Goal: Information Seeking & Learning: Learn about a topic

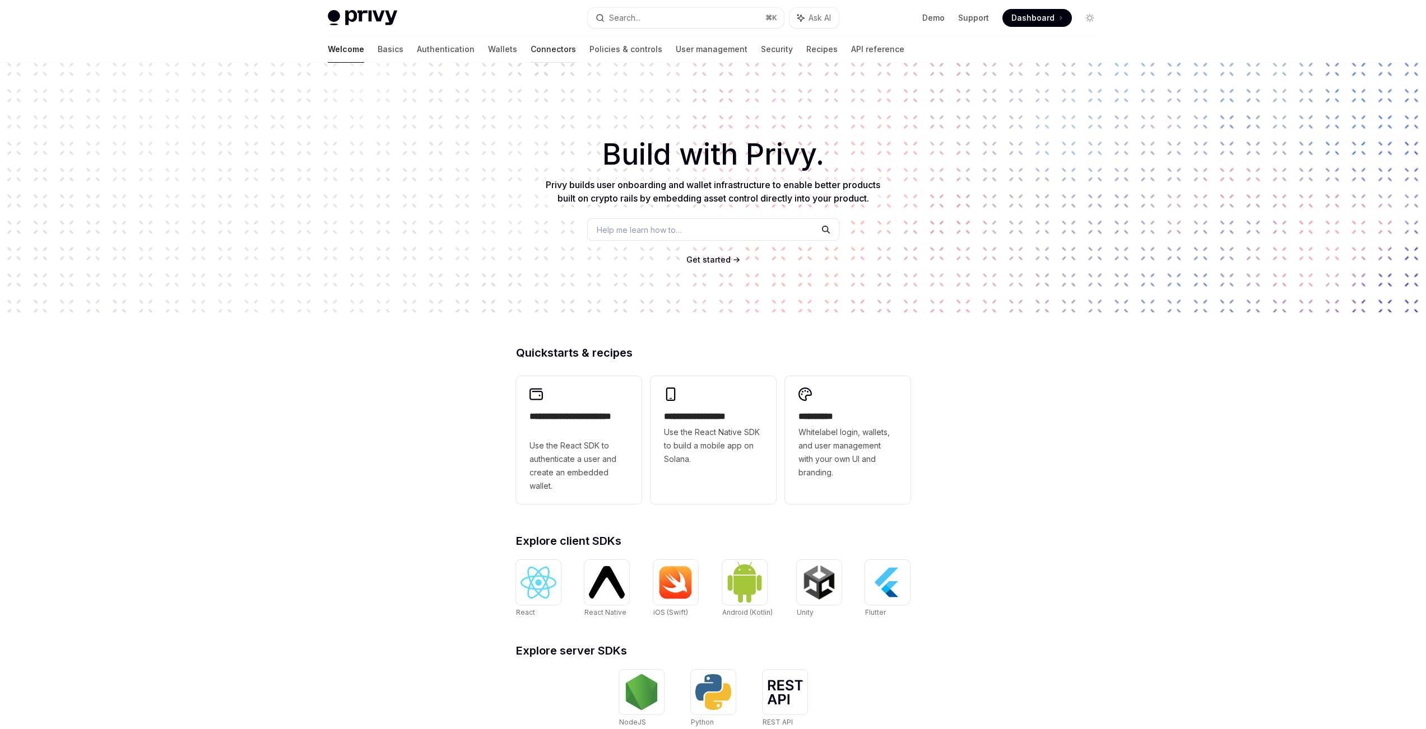
click at [531, 54] on link "Connectors" at bounding box center [553, 49] width 45 height 27
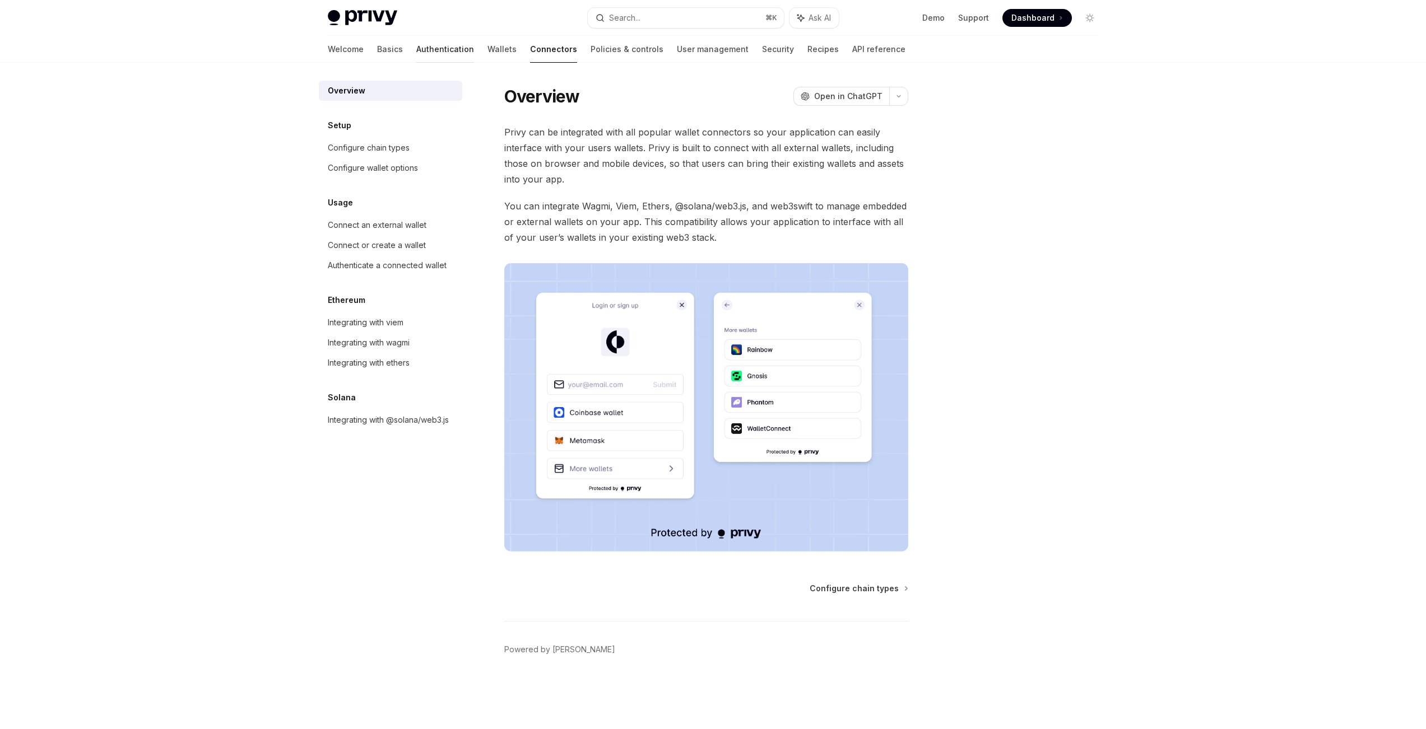
click at [416, 53] on link "Authentication" at bounding box center [445, 49] width 58 height 27
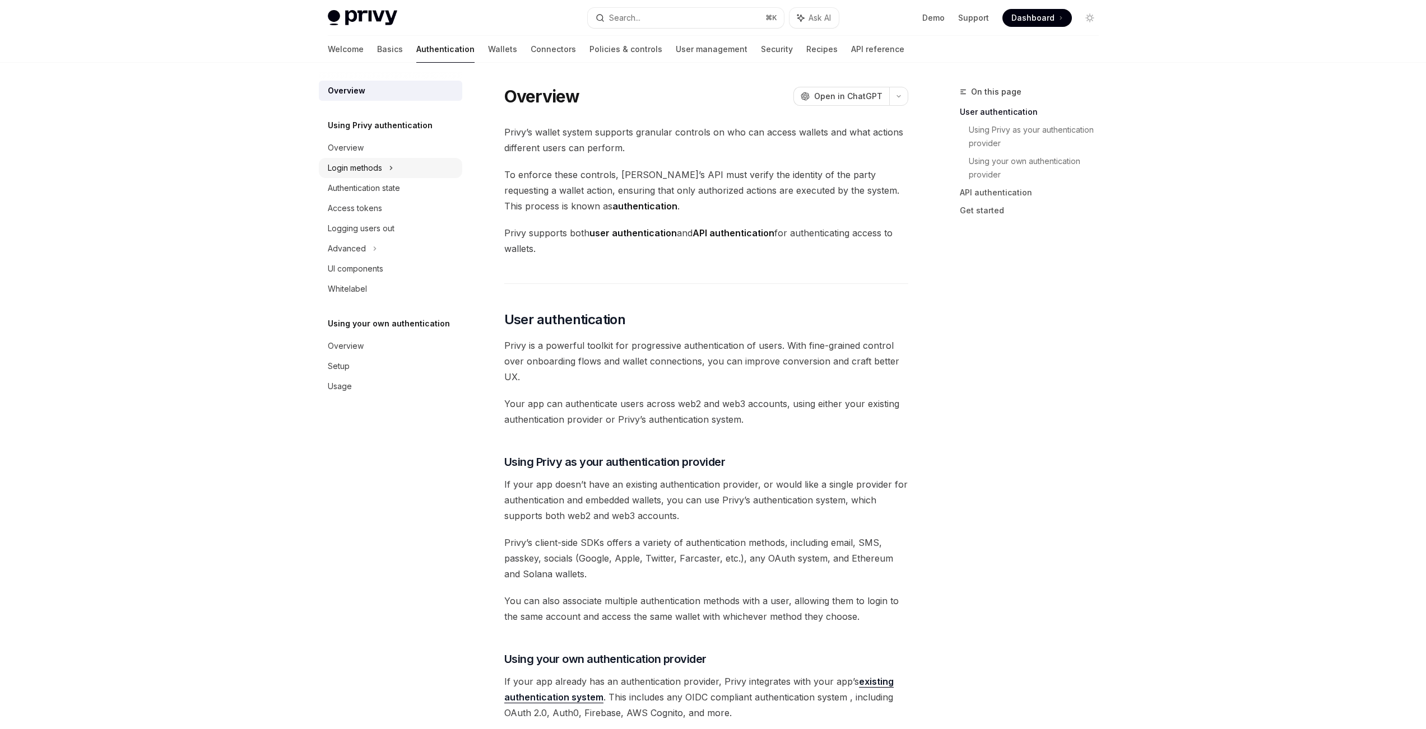
click at [374, 168] on div "Login methods" at bounding box center [355, 167] width 54 height 13
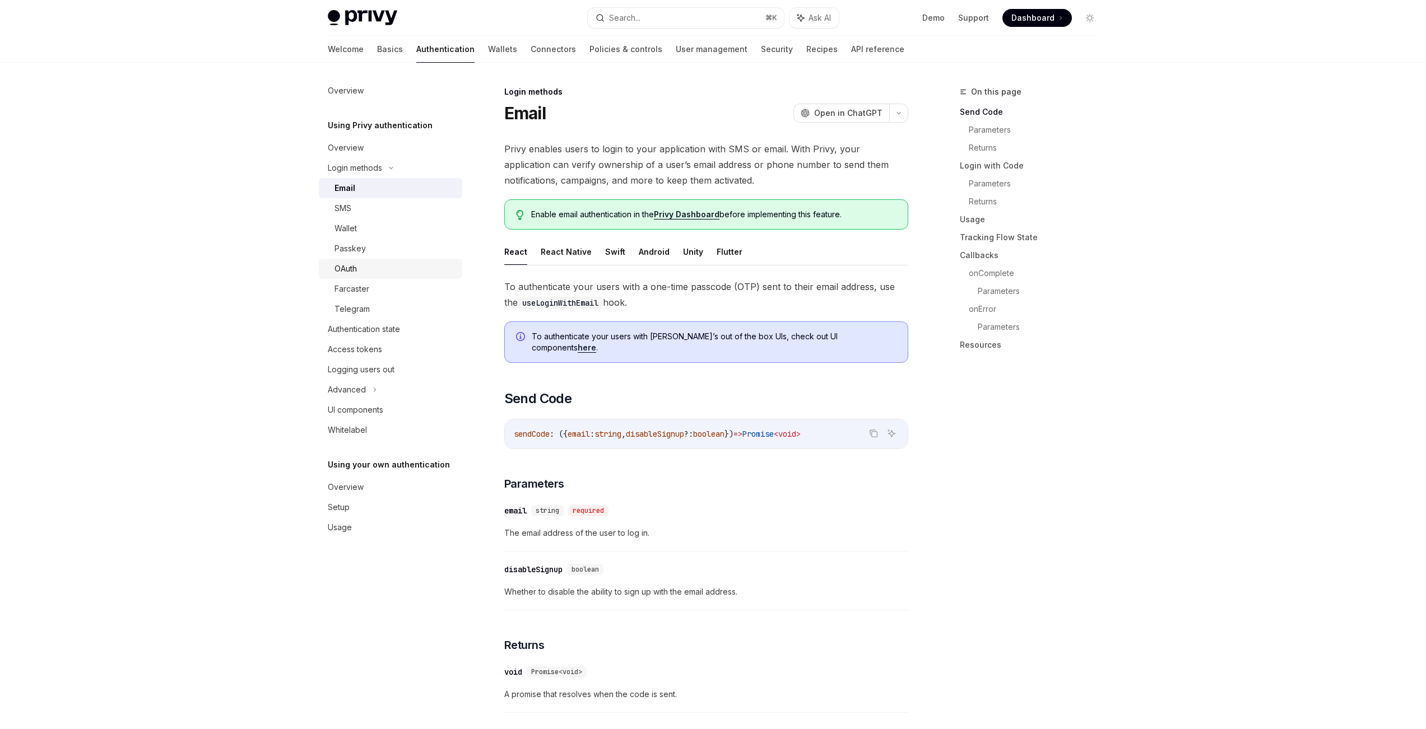
click at [366, 273] on div "OAuth" at bounding box center [394, 268] width 121 height 13
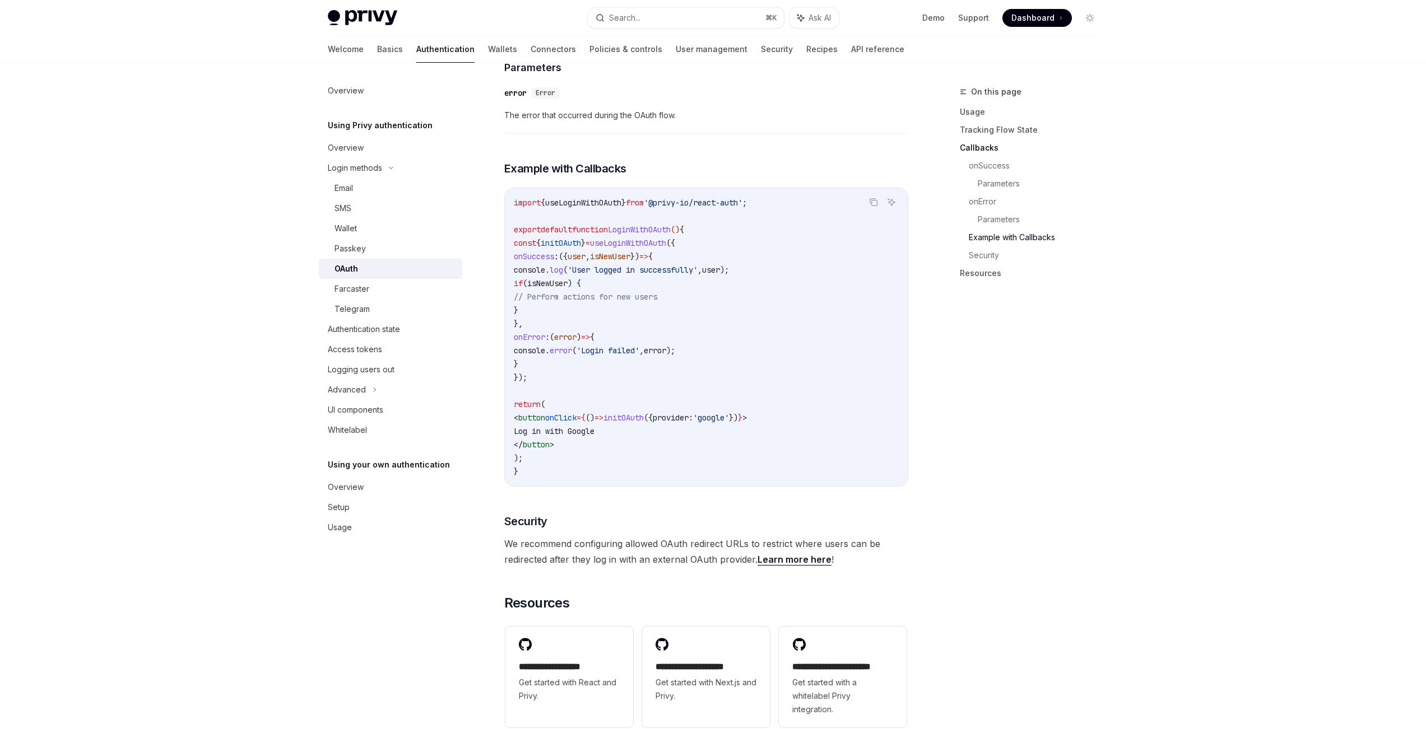
scroll to position [2089, 0]
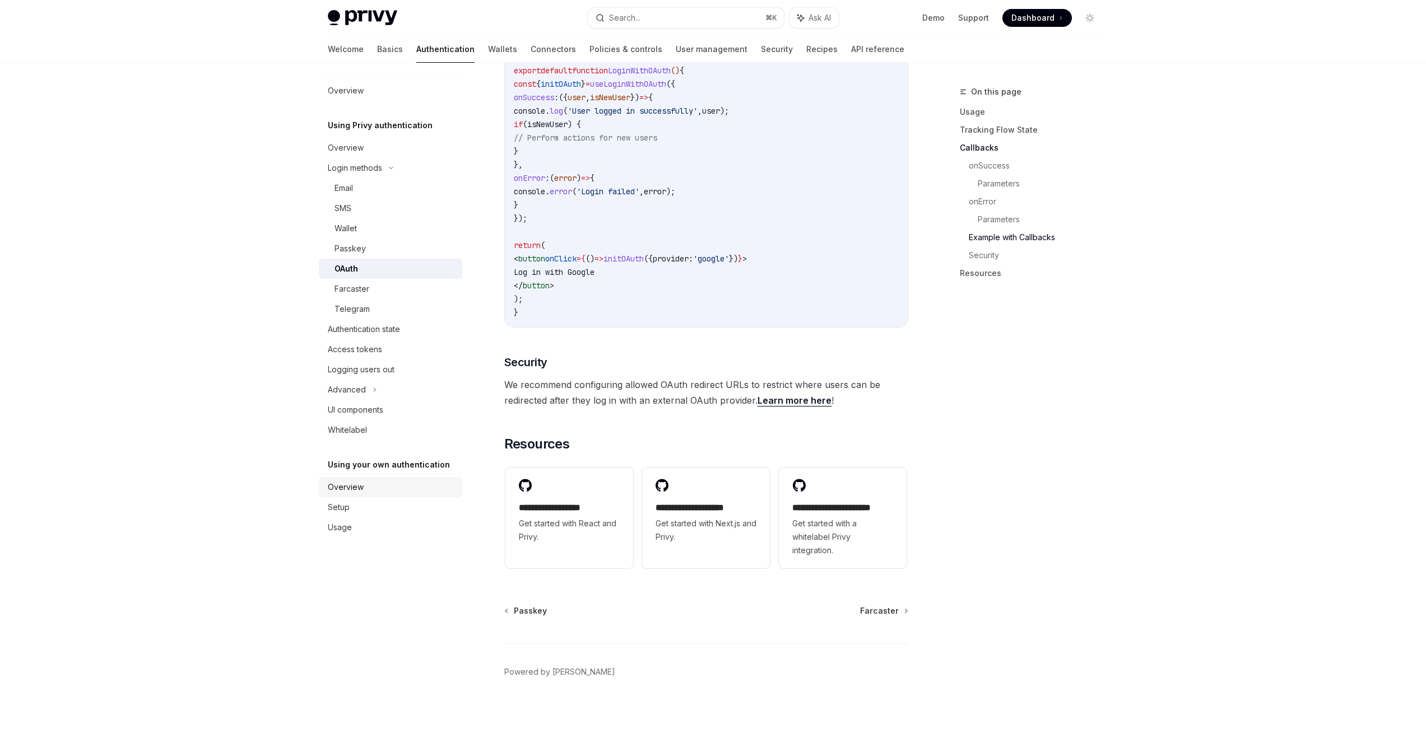
click at [359, 492] on div "Overview" at bounding box center [346, 487] width 36 height 13
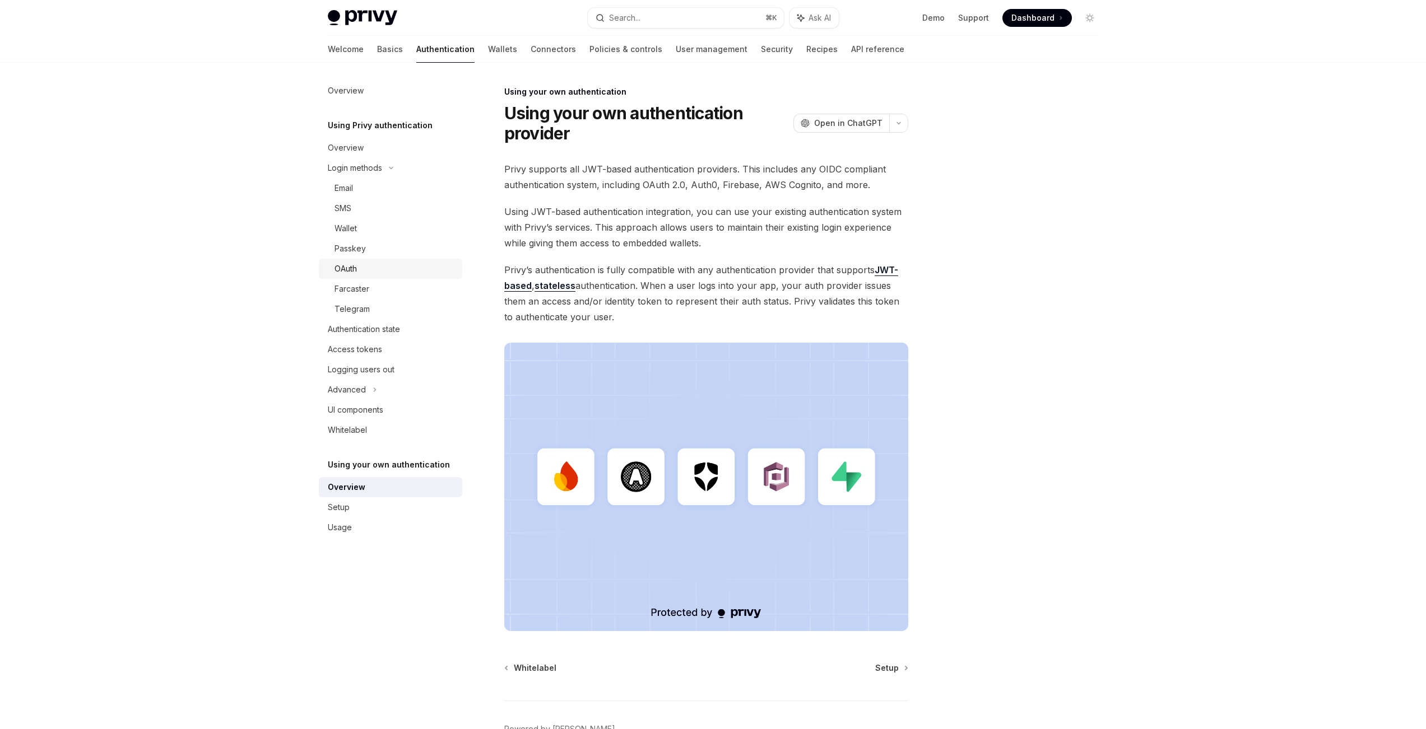
click at [370, 271] on div "OAuth" at bounding box center [394, 268] width 121 height 13
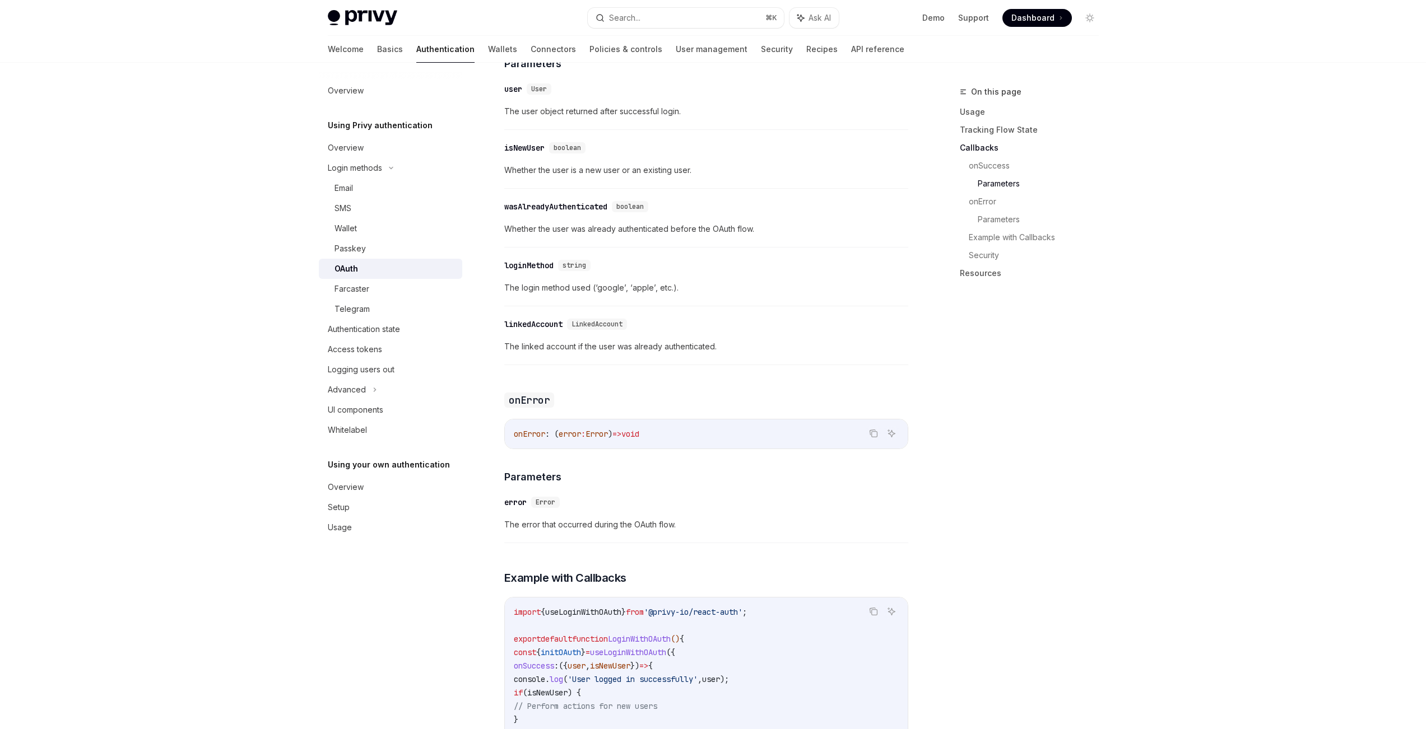
scroll to position [1573, 0]
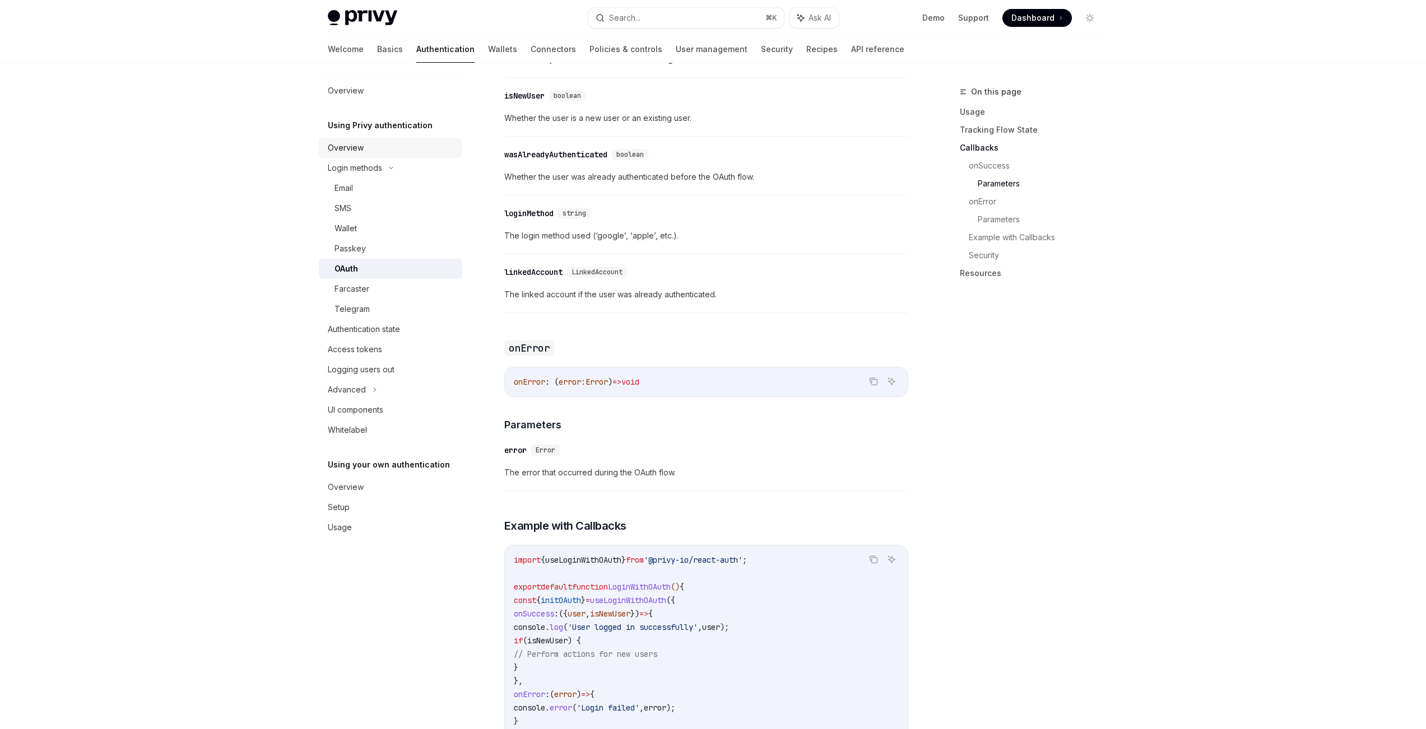
click at [358, 151] on div "Overview" at bounding box center [346, 147] width 36 height 13
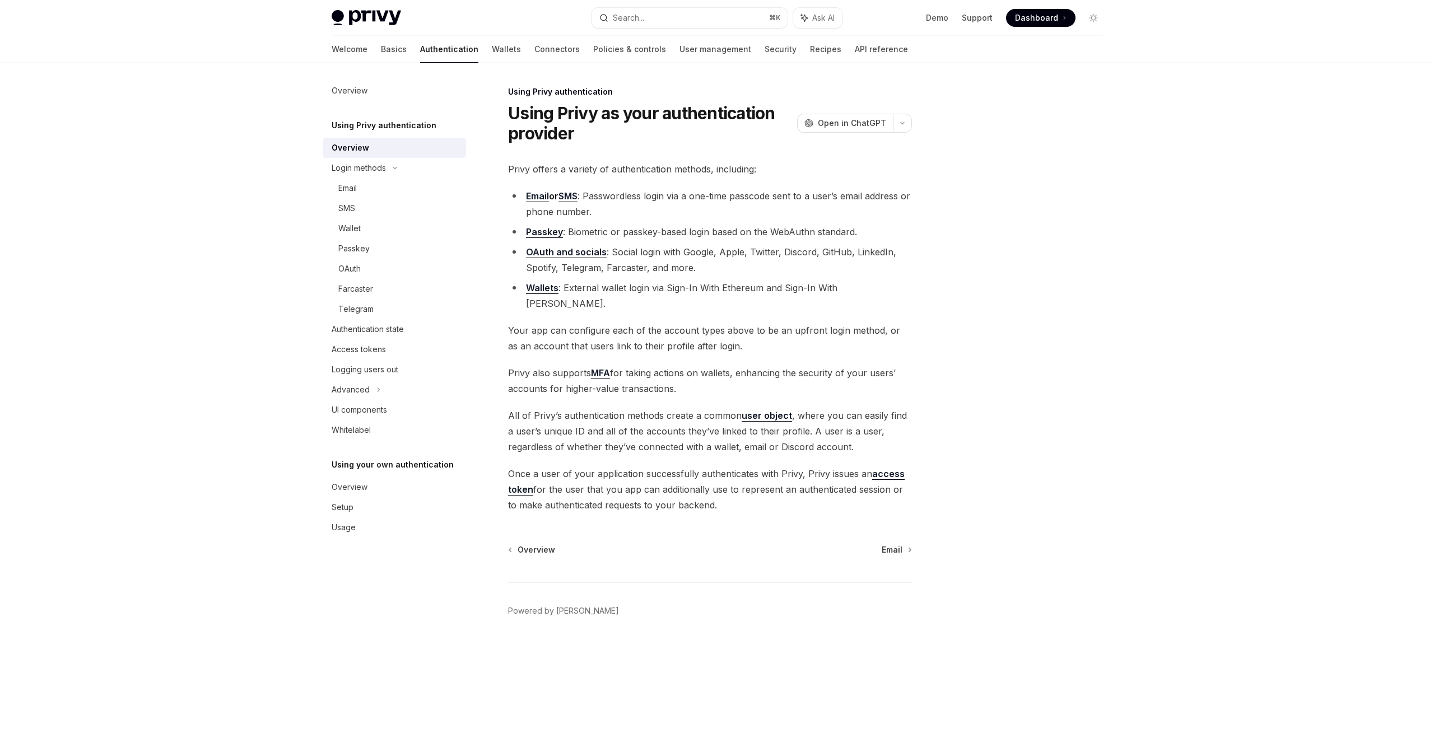
click at [593, 250] on link "OAuth and socials" at bounding box center [566, 253] width 81 height 12
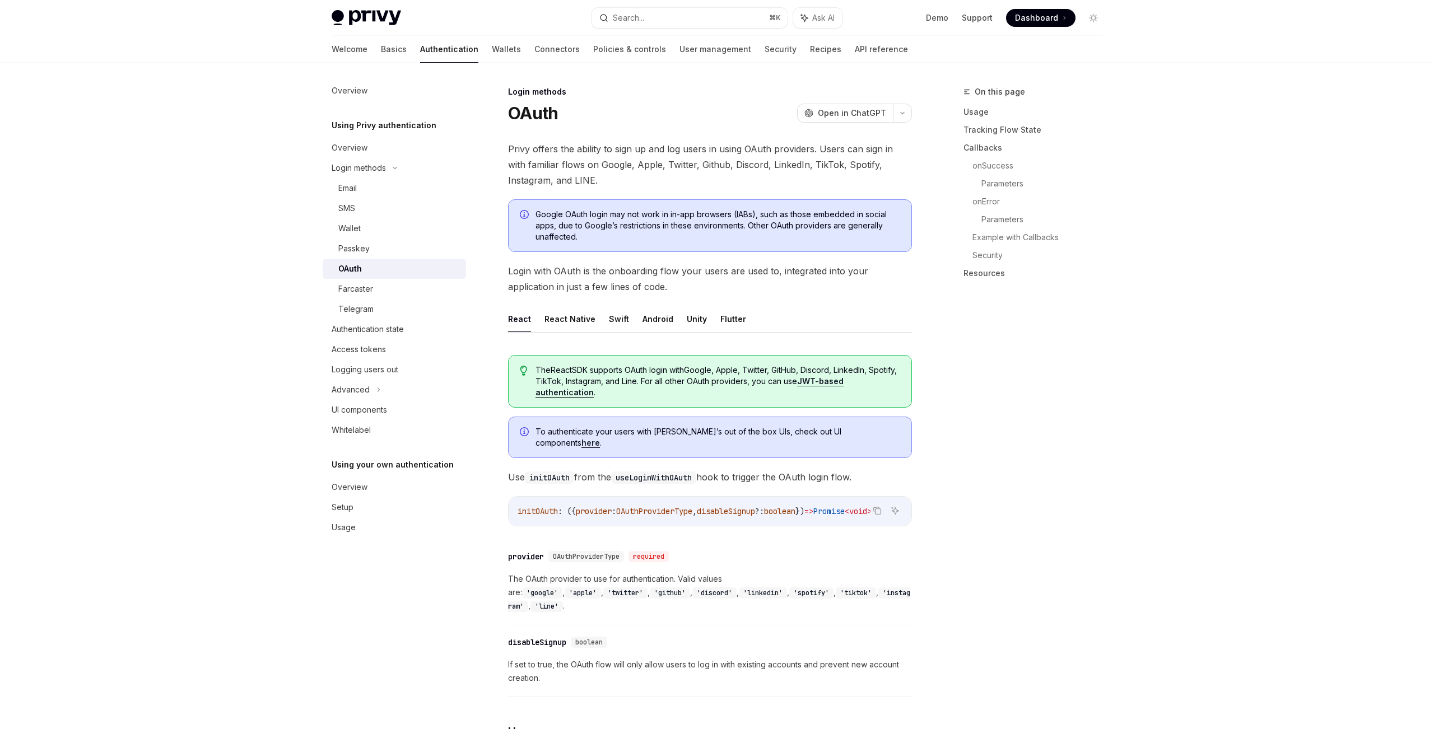
type textarea "*"
